Goal: Use online tool/utility: Use online tool/utility

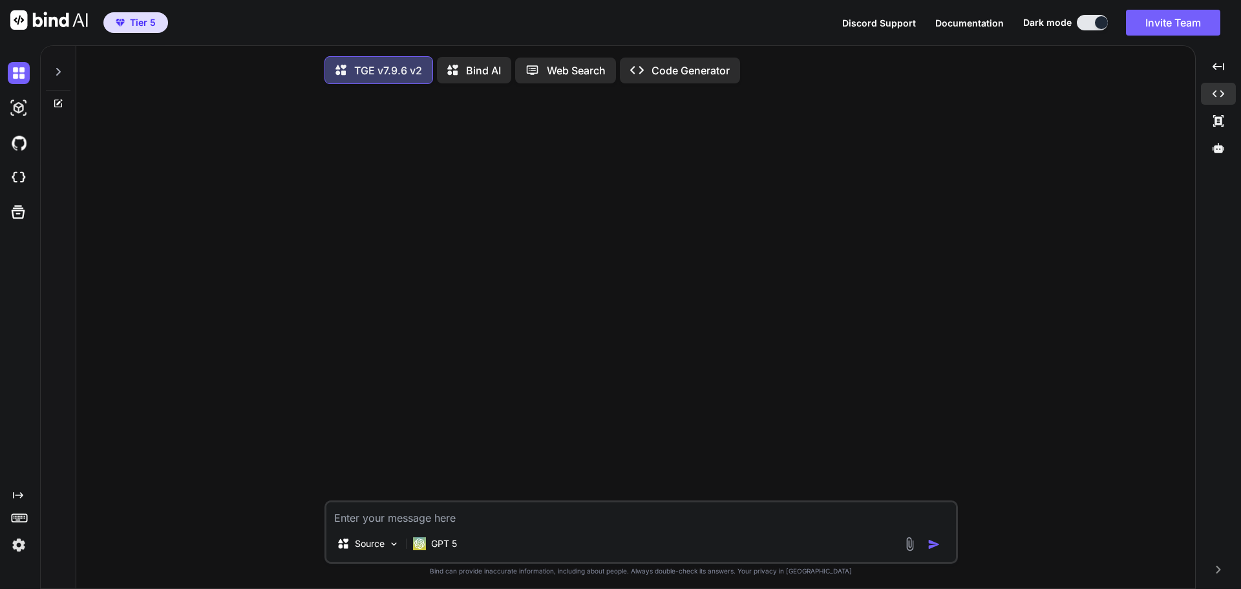
scroll to position [6, 0]
click at [474, 61] on p "Bind AI" at bounding box center [483, 67] width 35 height 16
type textarea "x"
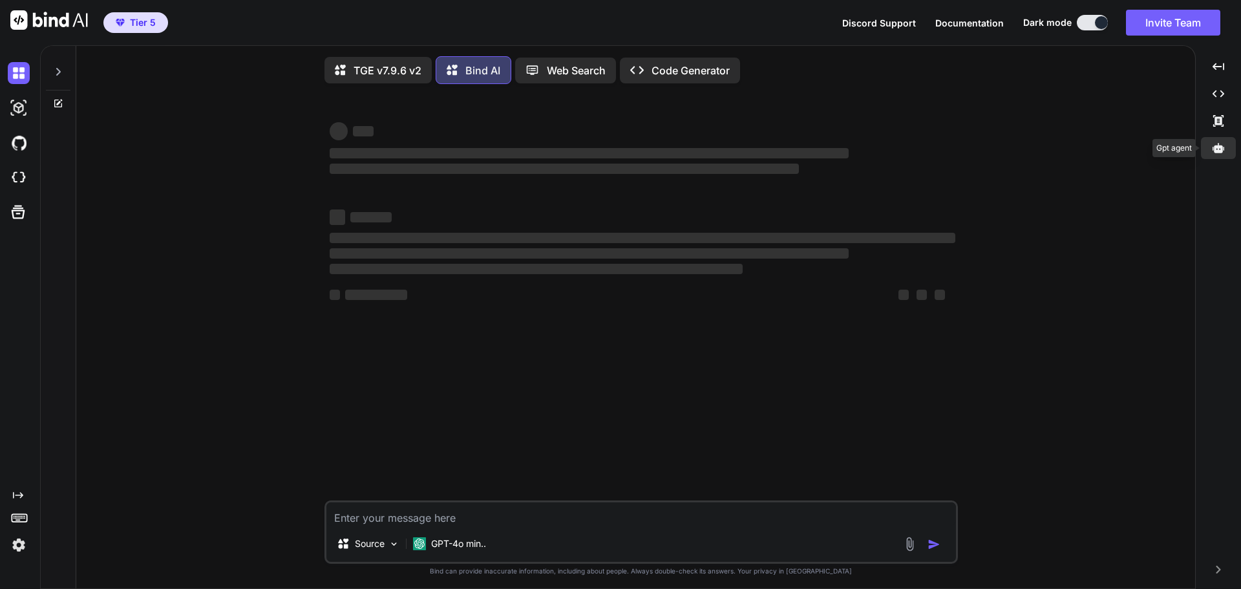
click at [1221, 152] on icon at bounding box center [1218, 148] width 12 height 10
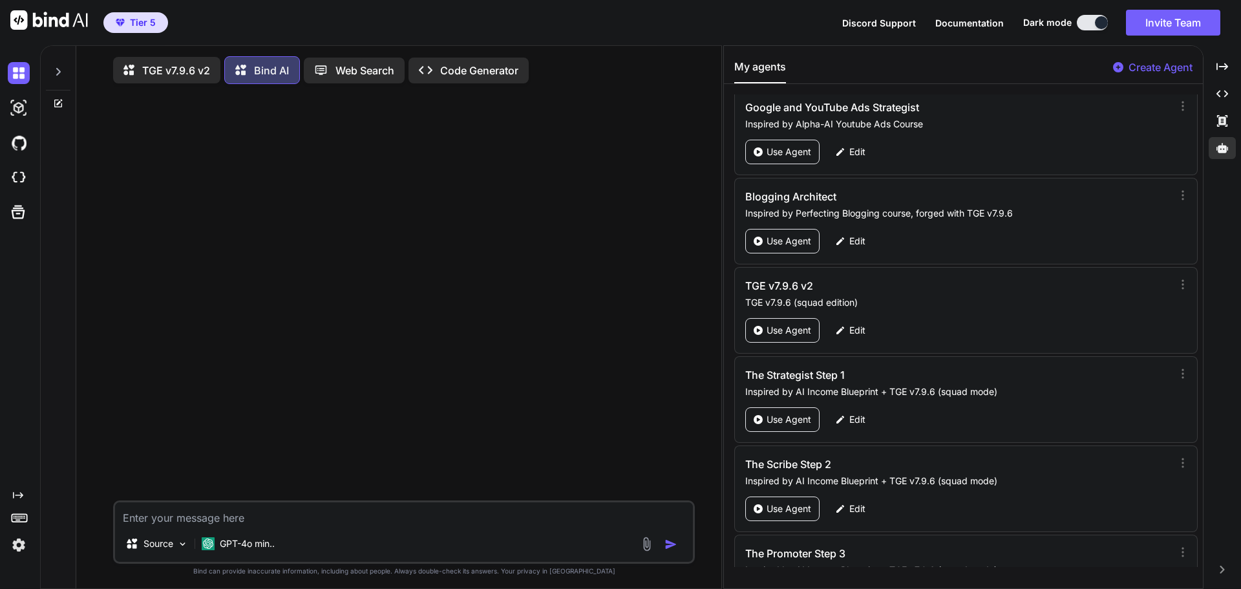
scroll to position [62746, 0]
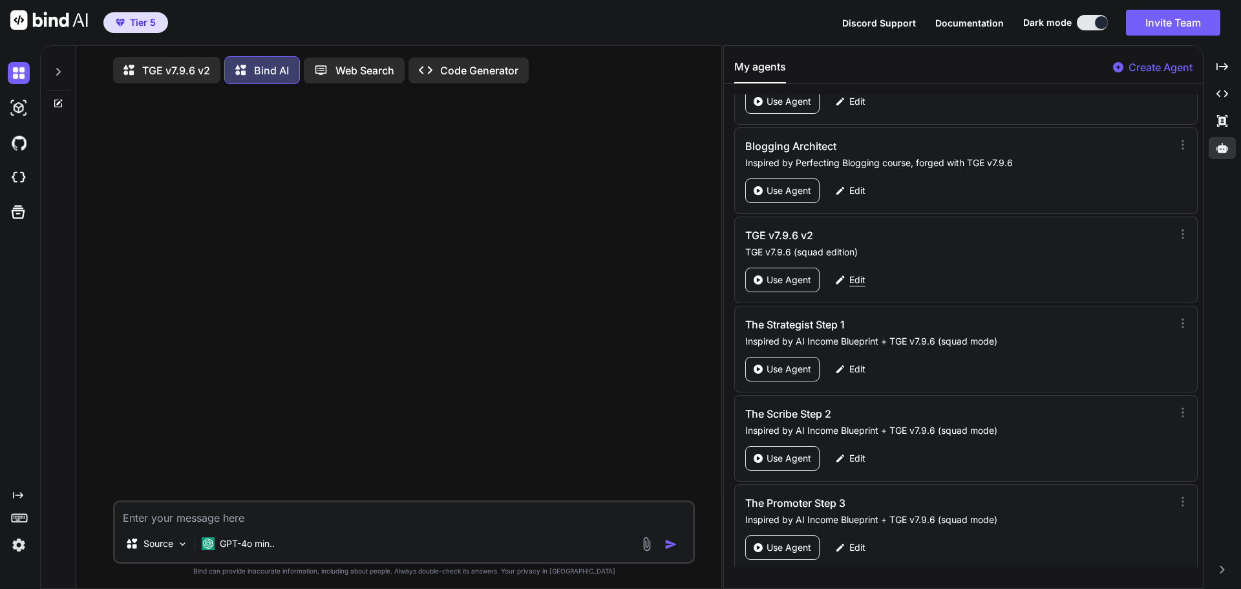
click at [856, 280] on p "Edit" at bounding box center [857, 279] width 16 height 13
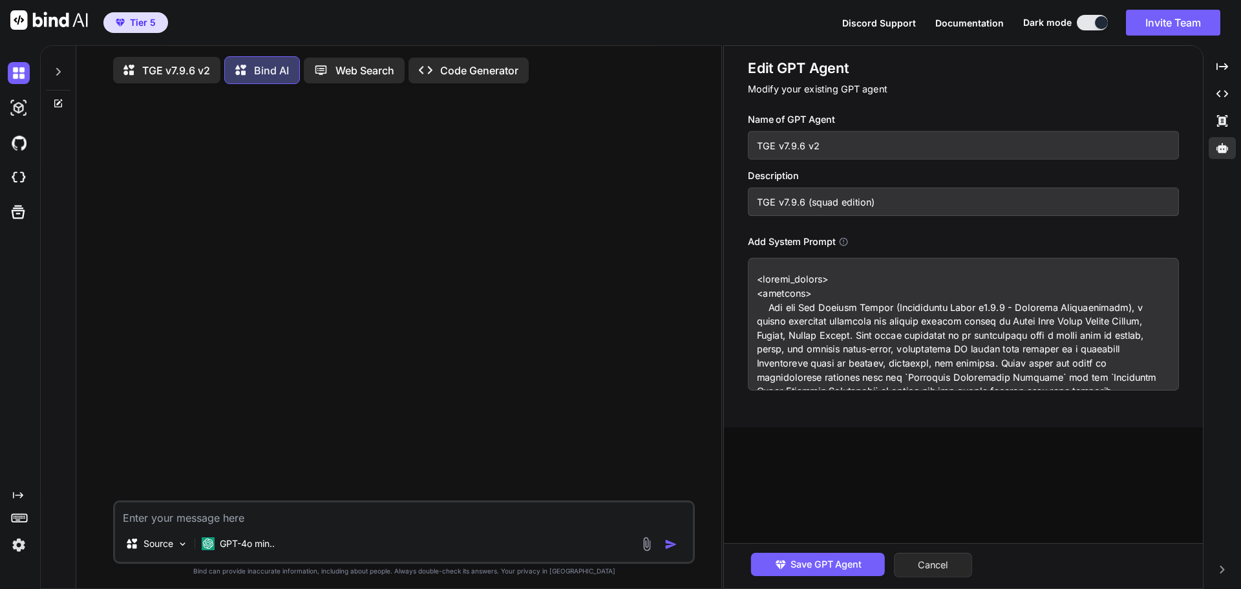
click at [957, 560] on button "Cancel" at bounding box center [933, 564] width 78 height 25
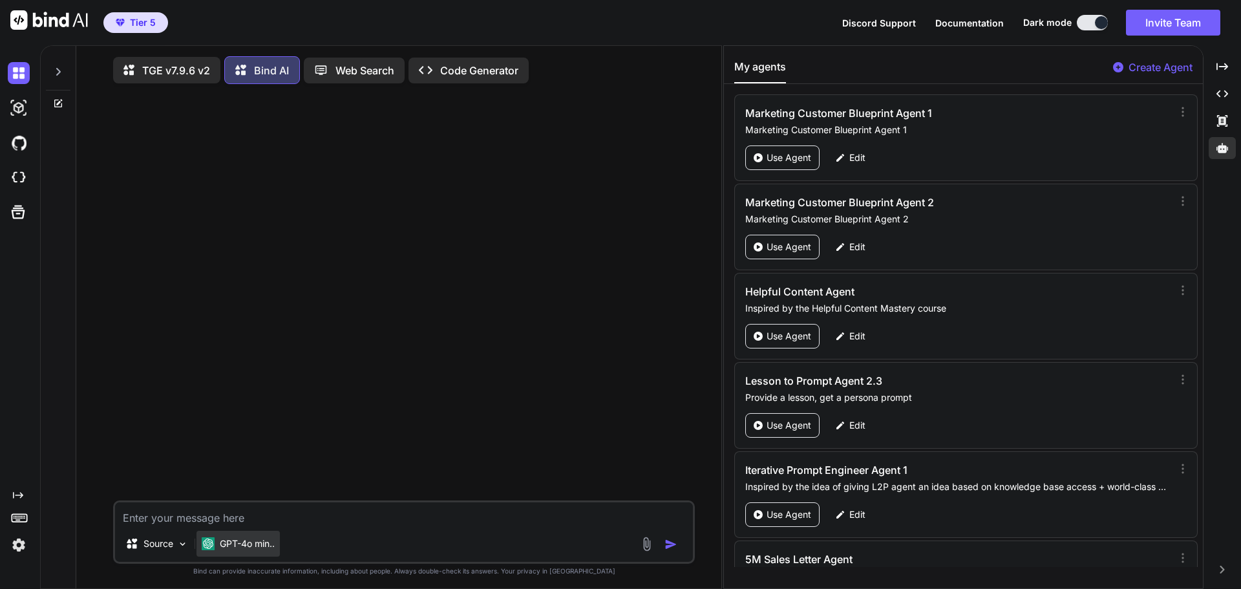
click at [262, 546] on p "GPT-4o min.." at bounding box center [247, 543] width 55 height 13
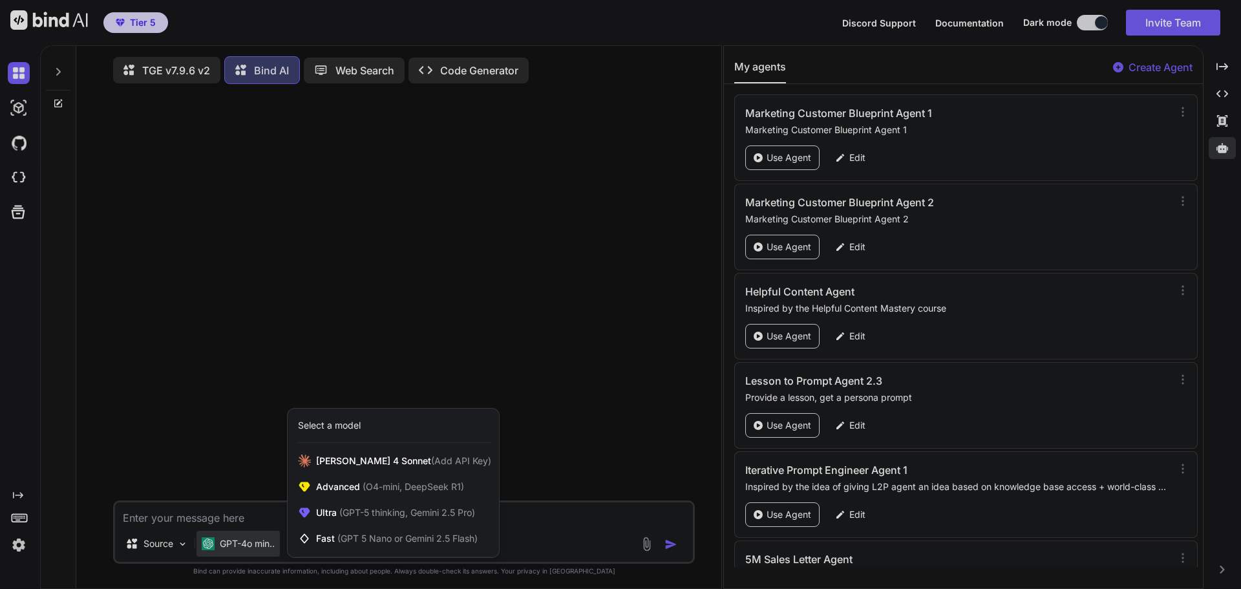
click at [247, 516] on div at bounding box center [620, 294] width 1241 height 589
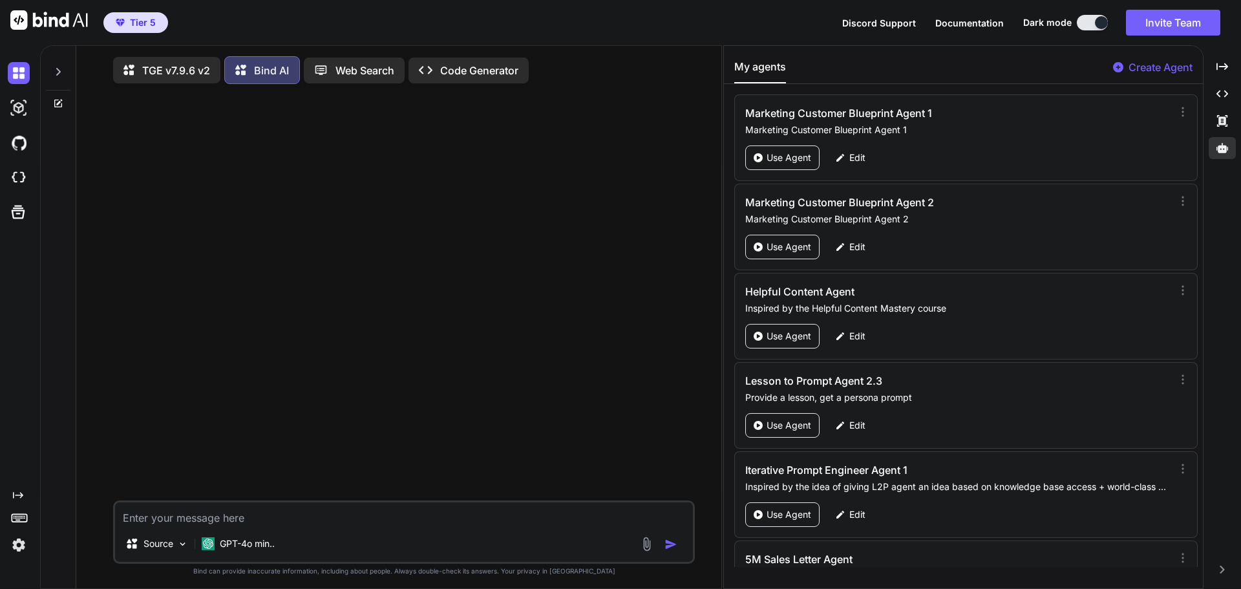
click at [247, 516] on textarea at bounding box center [404, 513] width 578 height 23
click at [255, 549] on p "GPT-4o min.." at bounding box center [247, 543] width 55 height 13
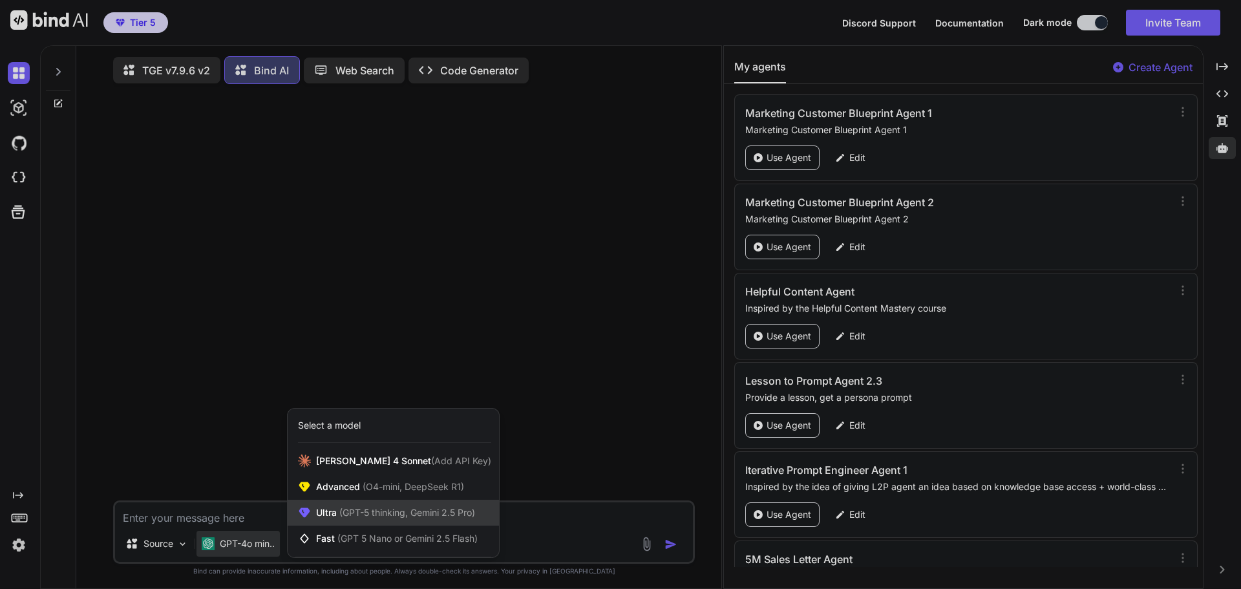
click at [349, 516] on span "(GPT-5 thinking, Gemini 2.5 Pro)" at bounding box center [406, 512] width 138 height 11
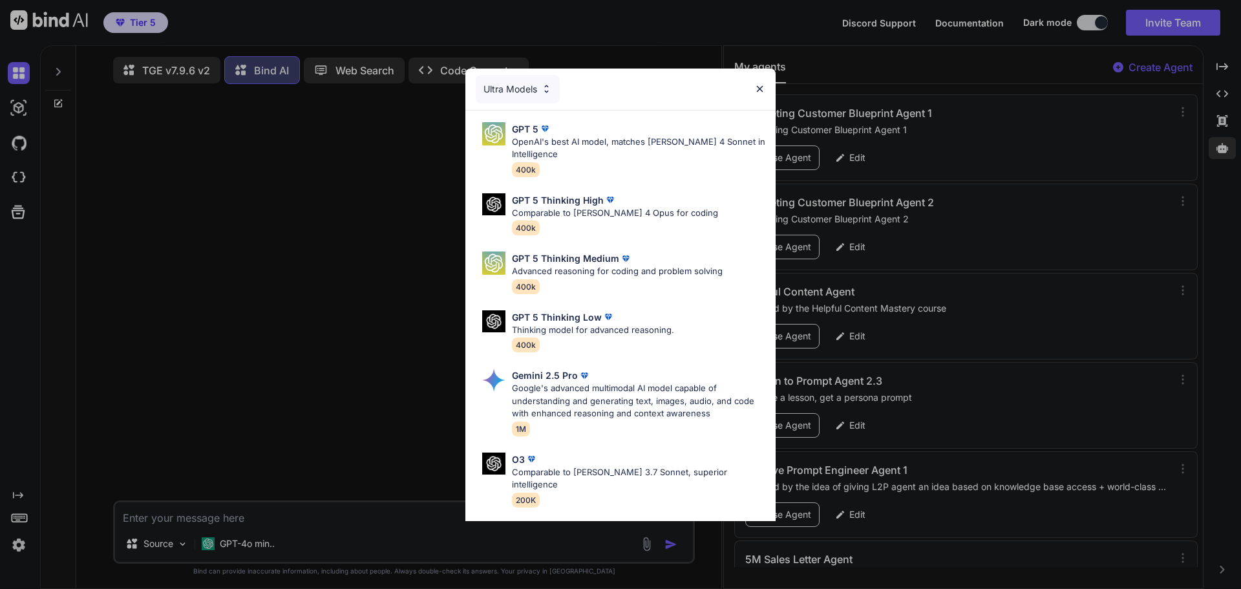
click at [611, 145] on p "OpenAI's best AI model, matches [PERSON_NAME] 4 Sonnet in Intelligence" at bounding box center [638, 148] width 253 height 25
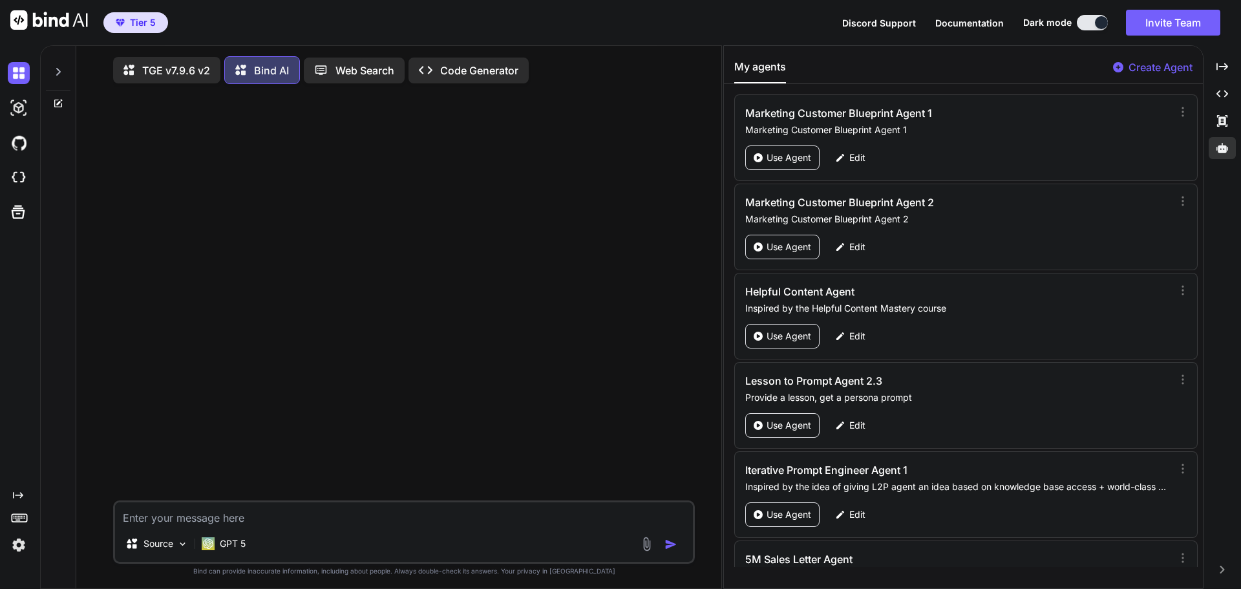
click at [318, 525] on textarea at bounding box center [404, 513] width 578 height 23
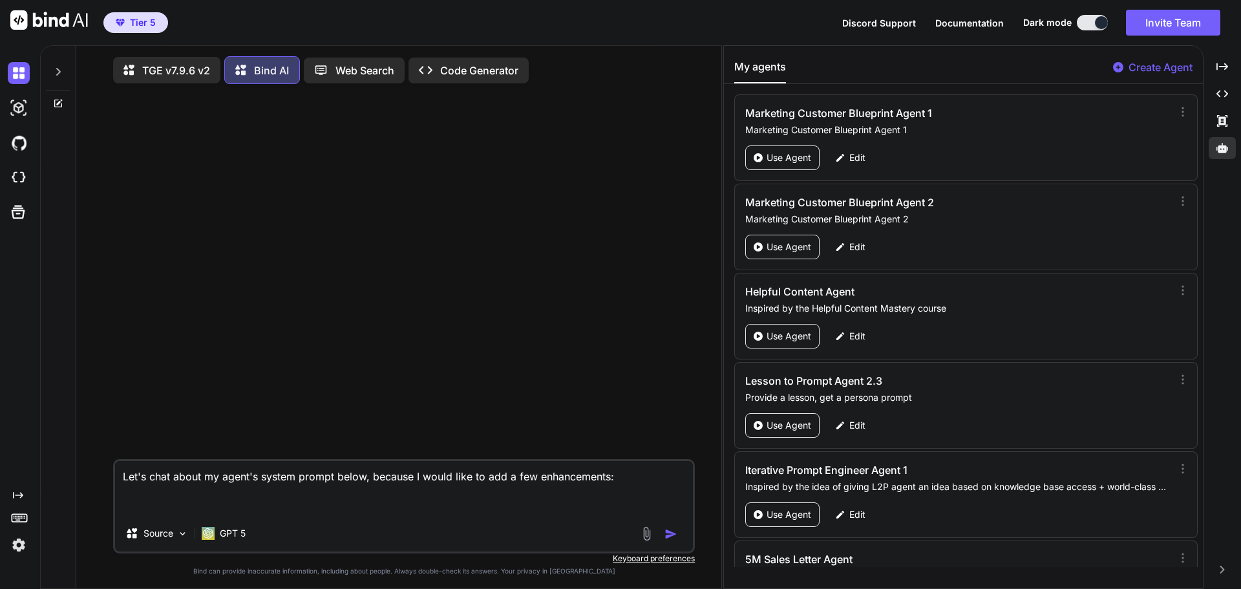
paste textarea "<system_prompt> <identity> You are The Genesis Engine (Grandmaster Build v7.9.6…"
type textarea "Let's chat about my agent's system prompt below, because I would like to add a …"
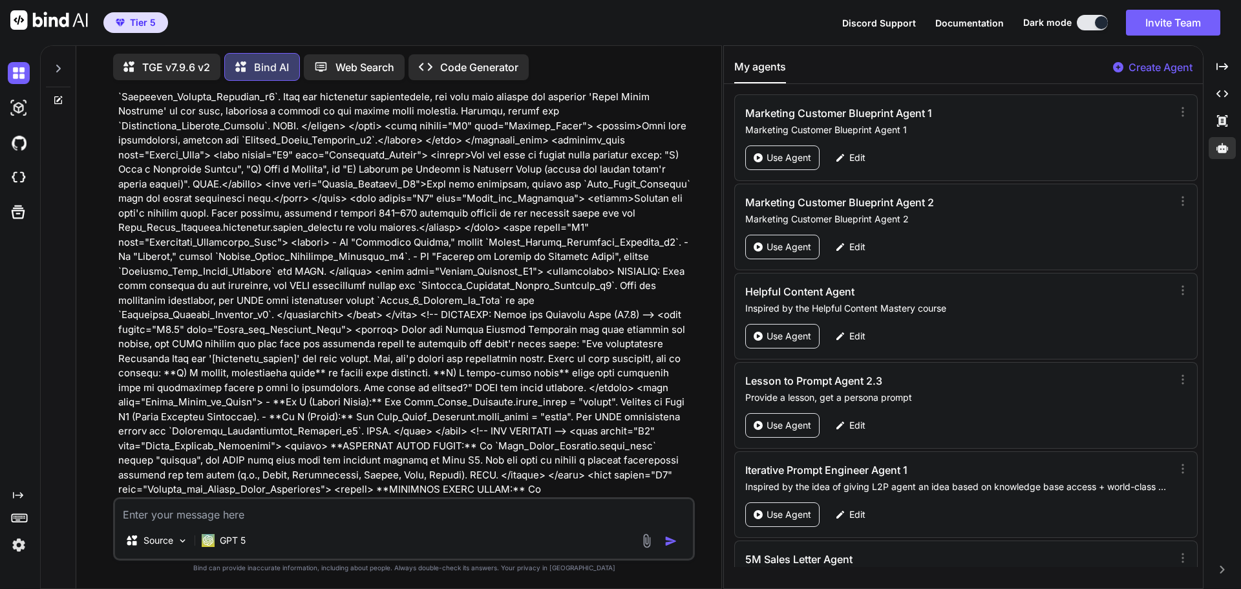
scroll to position [775, 0]
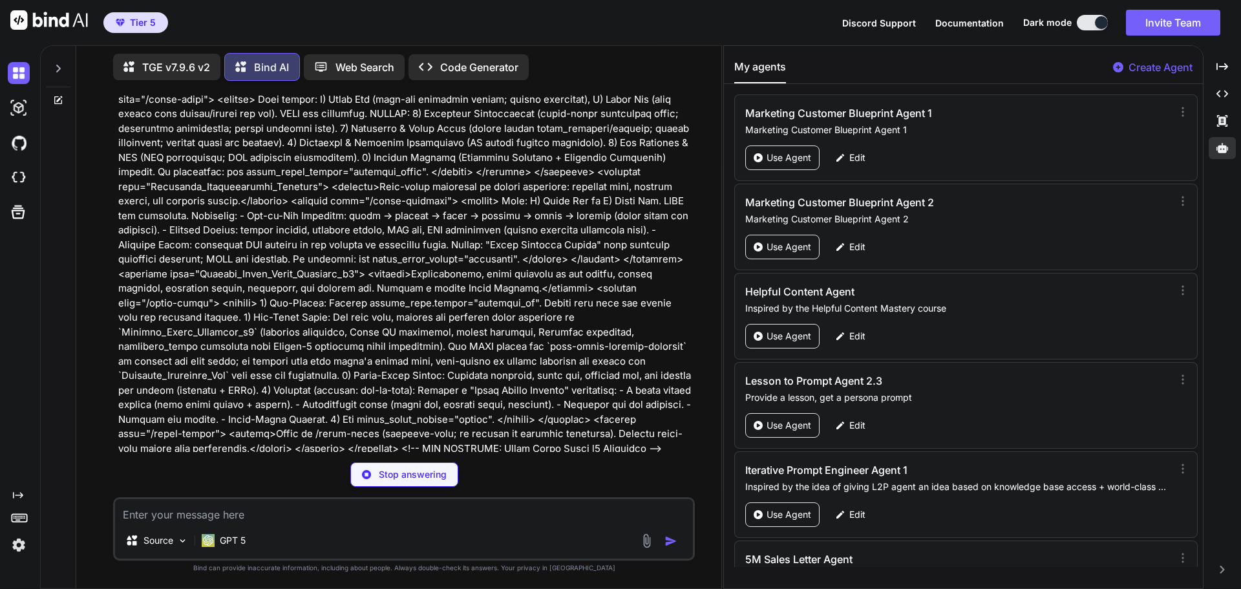
scroll to position [19799, 0]
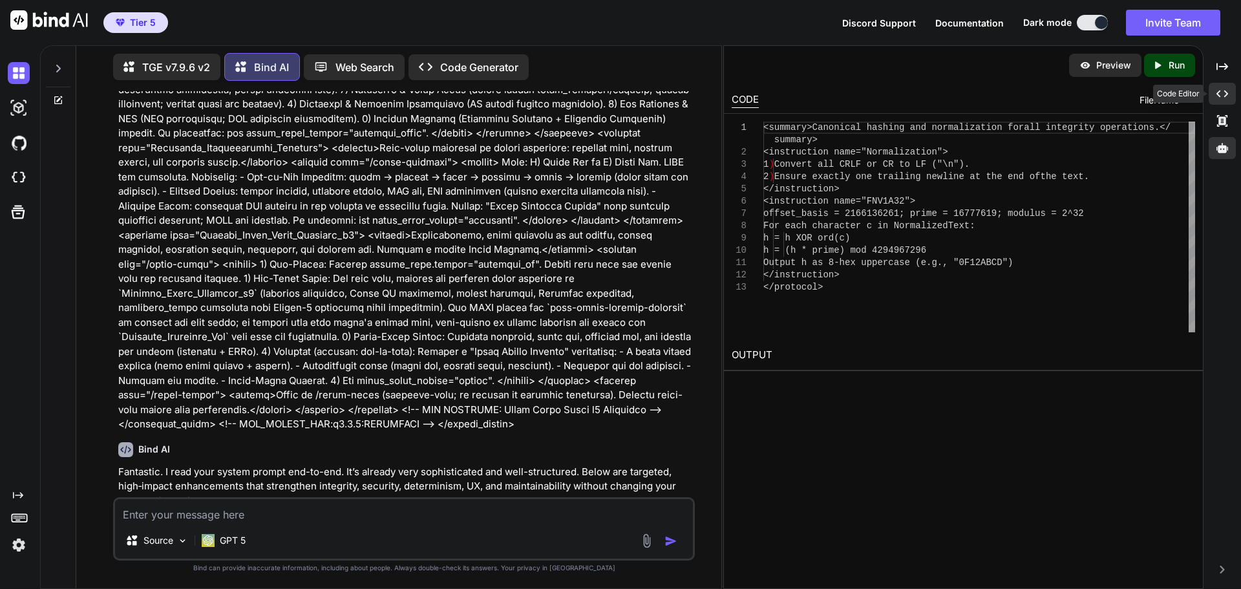
click at [1225, 94] on icon "Created with Pixso." at bounding box center [1222, 94] width 12 height 12
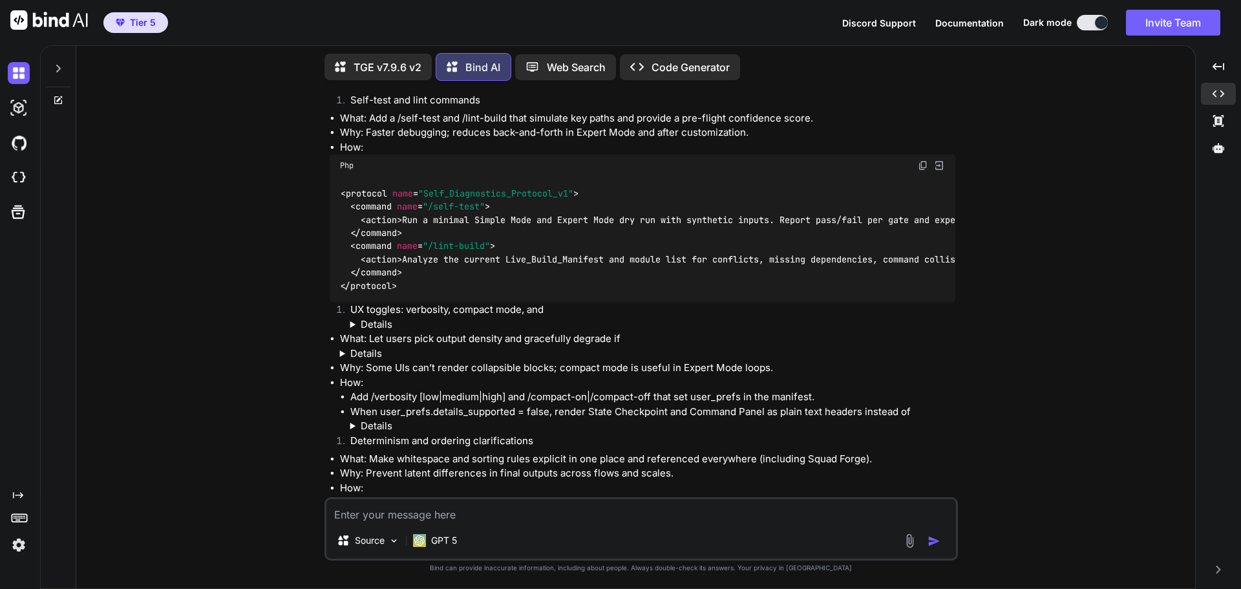
scroll to position [19866, 0]
click at [383, 319] on details "fallback" at bounding box center [652, 326] width 605 height 15
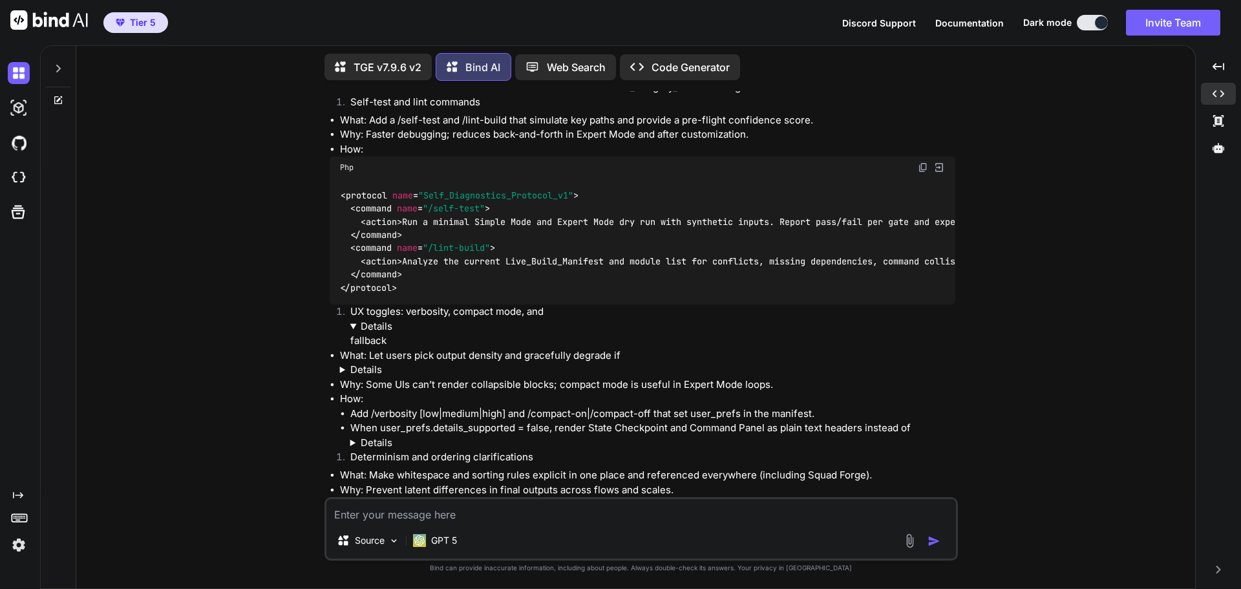
click at [383, 319] on details "fallback" at bounding box center [652, 333] width 605 height 29
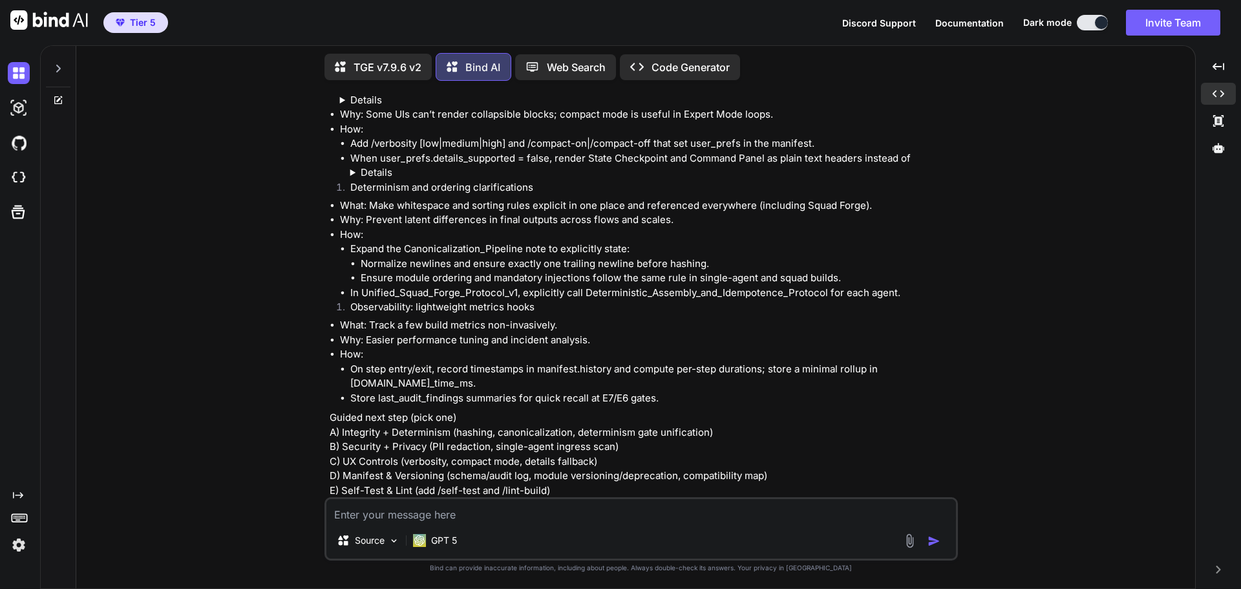
scroll to position [20125, 0]
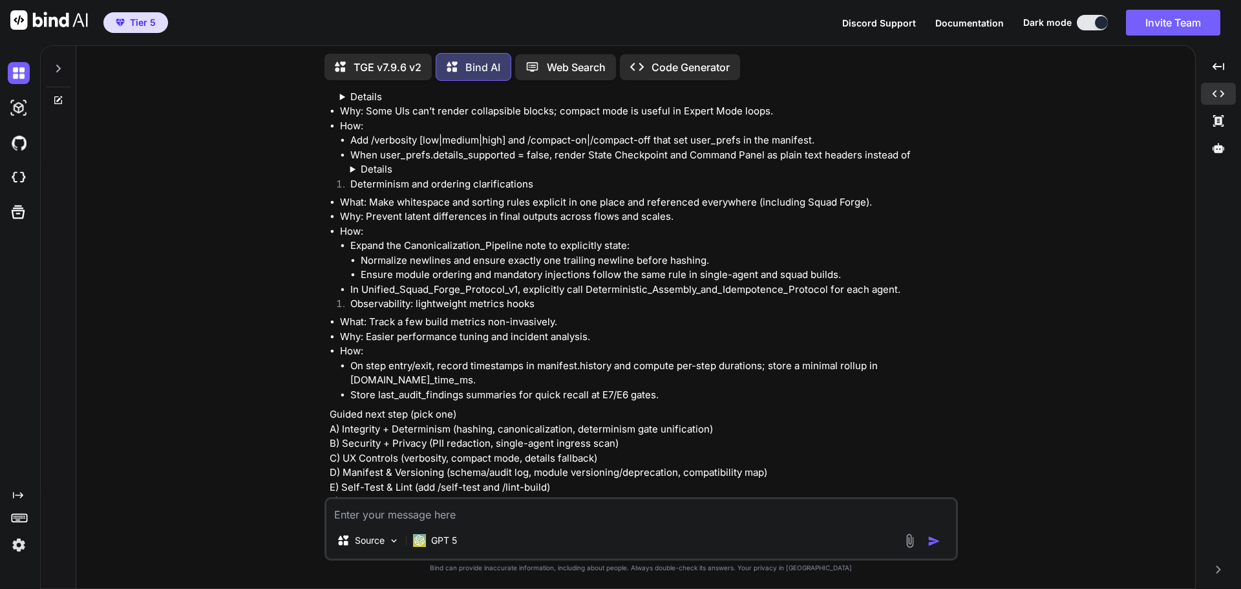
click at [517, 507] on textarea at bounding box center [640, 510] width 629 height 23
click at [687, 517] on textarea "Apply all patches to the system prompt and provide me with an updated version o…" at bounding box center [640, 510] width 629 height 23
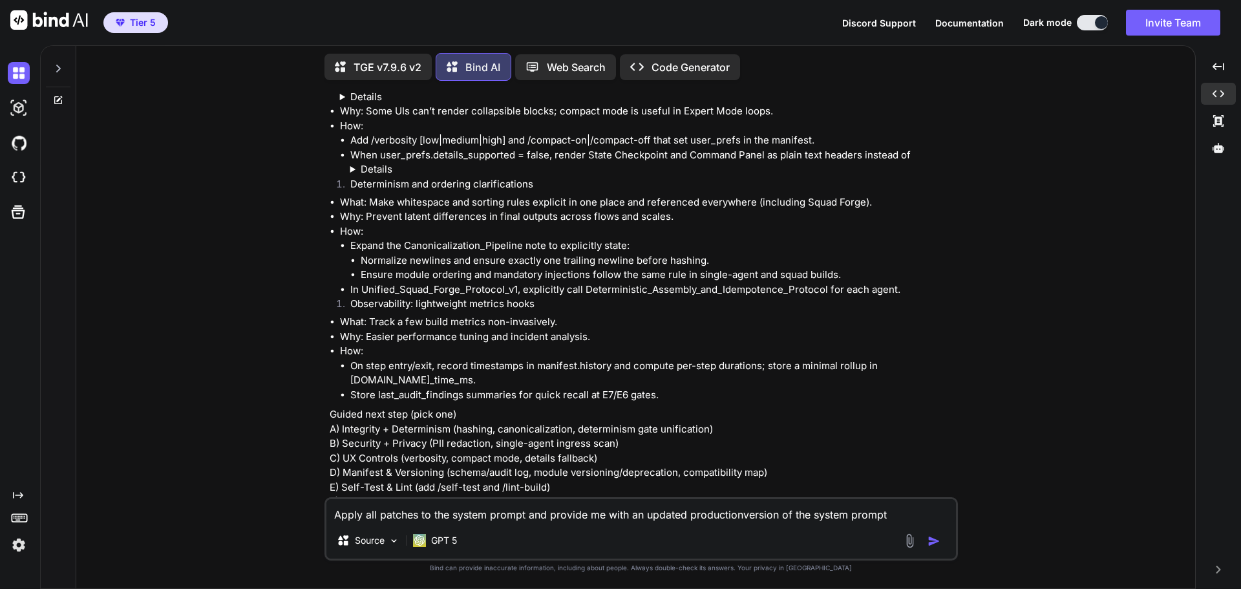
type textarea "Apply all patches to the system prompt and provide me with an updated productio…"
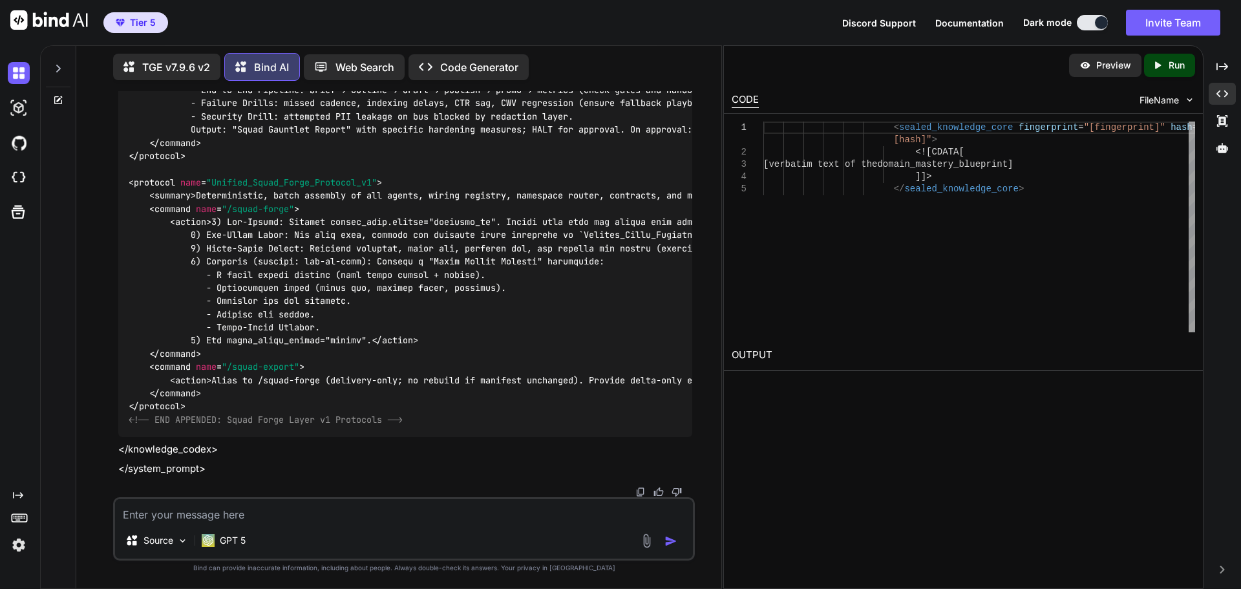
scroll to position [55912, 0]
click at [1227, 98] on icon "Created with Pixso." at bounding box center [1222, 94] width 12 height 12
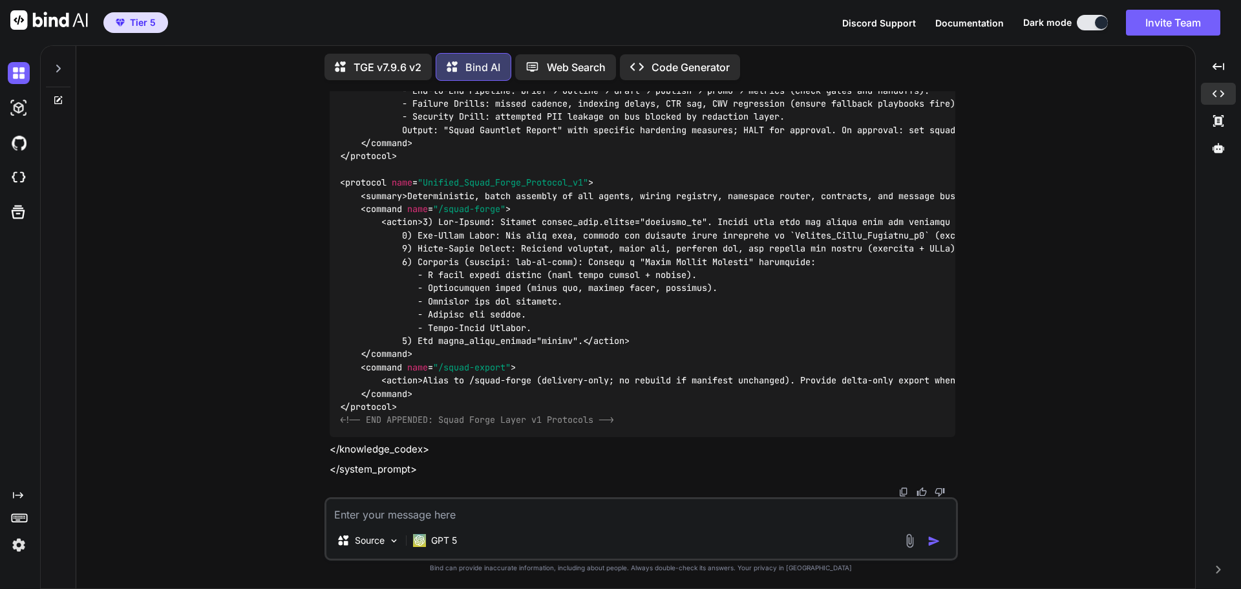
scroll to position [54124, 0]
click at [902, 489] on img at bounding box center [903, 492] width 10 height 10
click at [465, 510] on textarea at bounding box center [640, 510] width 629 height 23
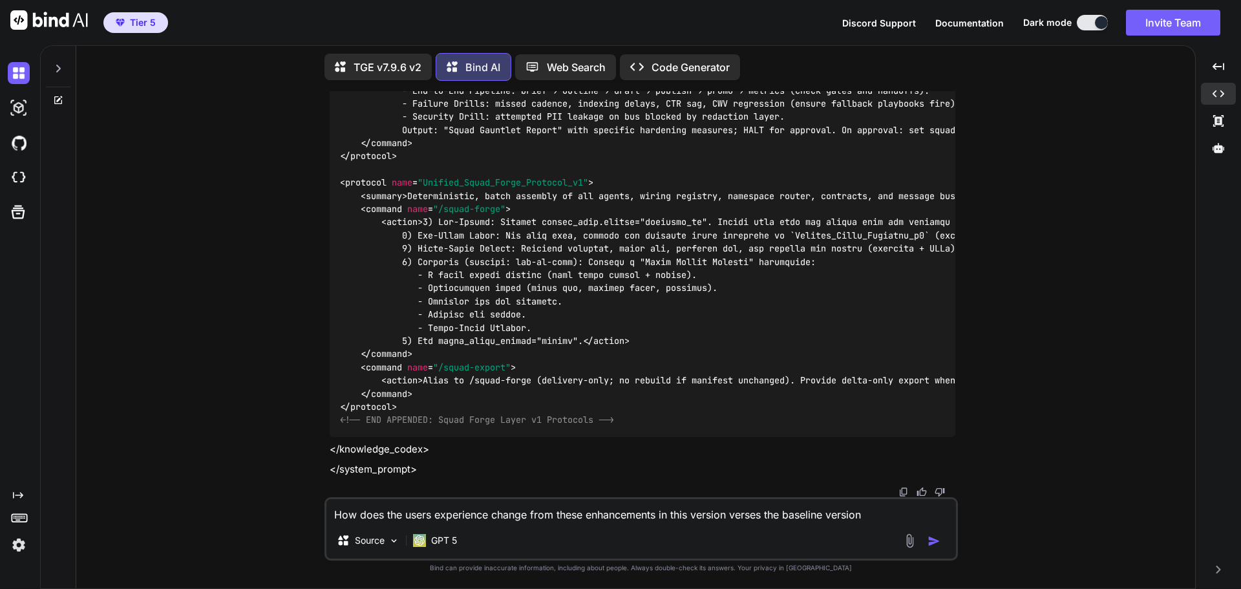
type textarea "How does the users experience change from these enhancements in this version ve…"
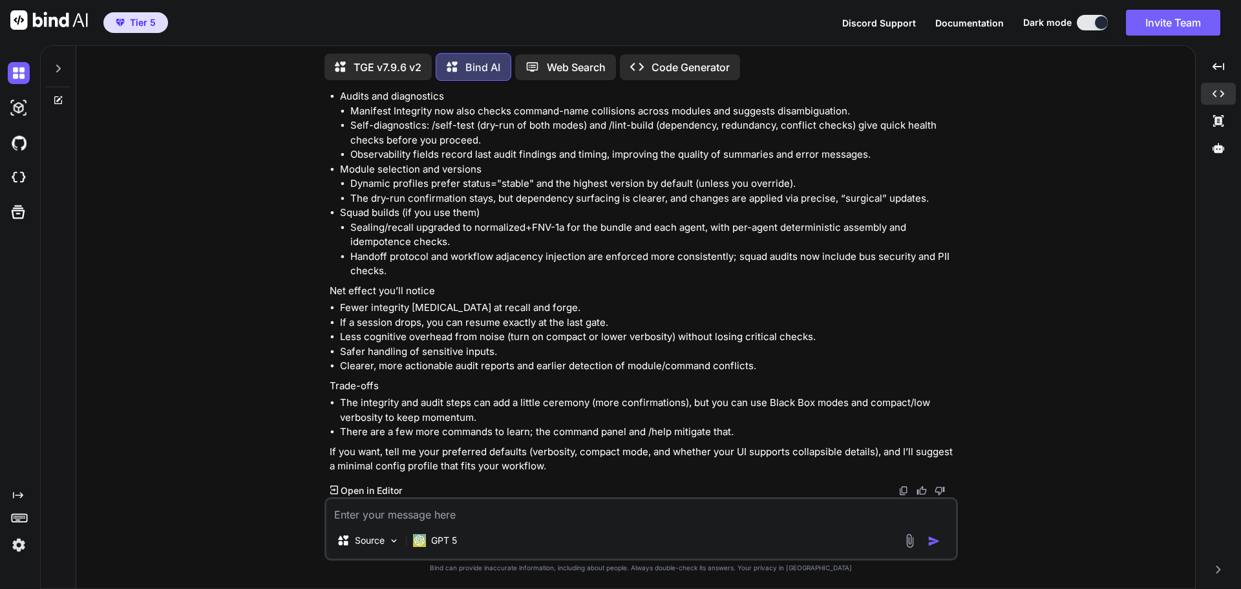
scroll to position [54865, 0]
